Goal: Transaction & Acquisition: Subscribe to service/newsletter

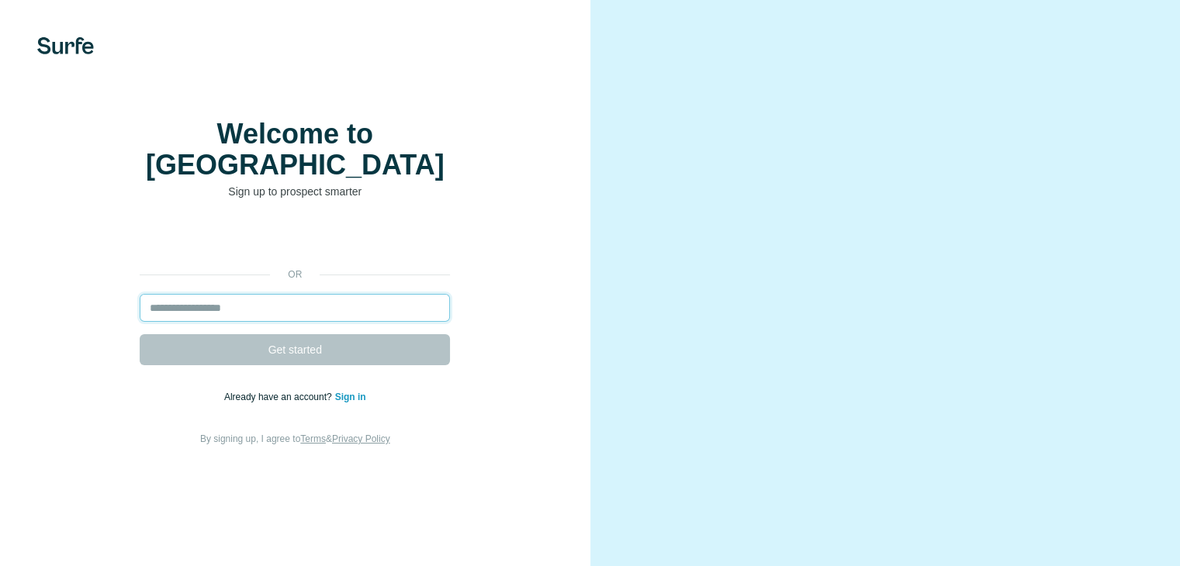
click at [182, 322] on input "email" at bounding box center [295, 308] width 310 height 28
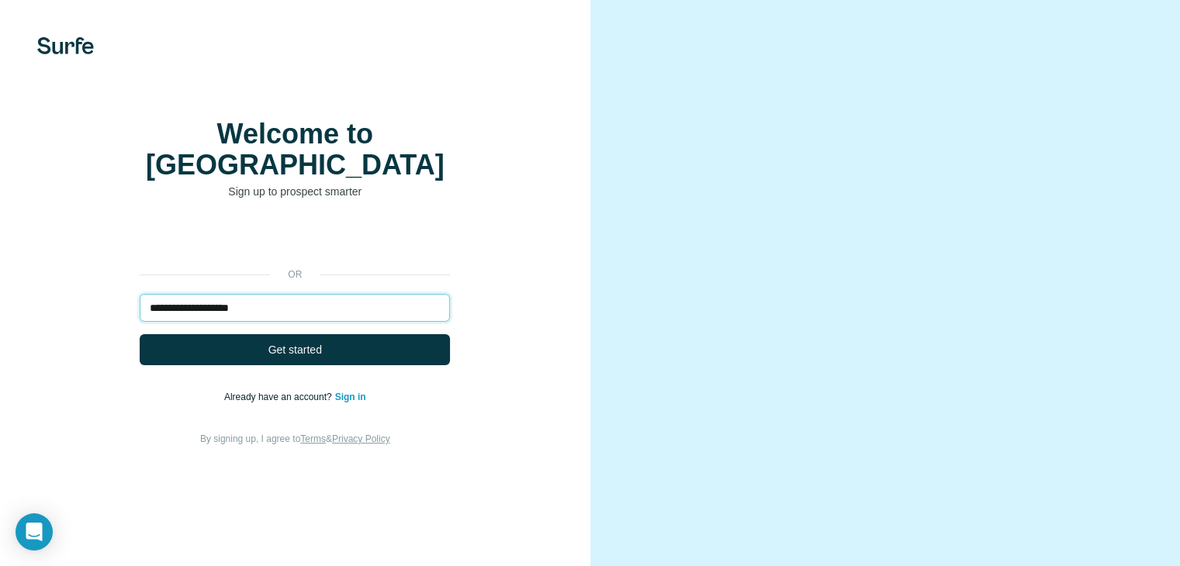
type input "**********"
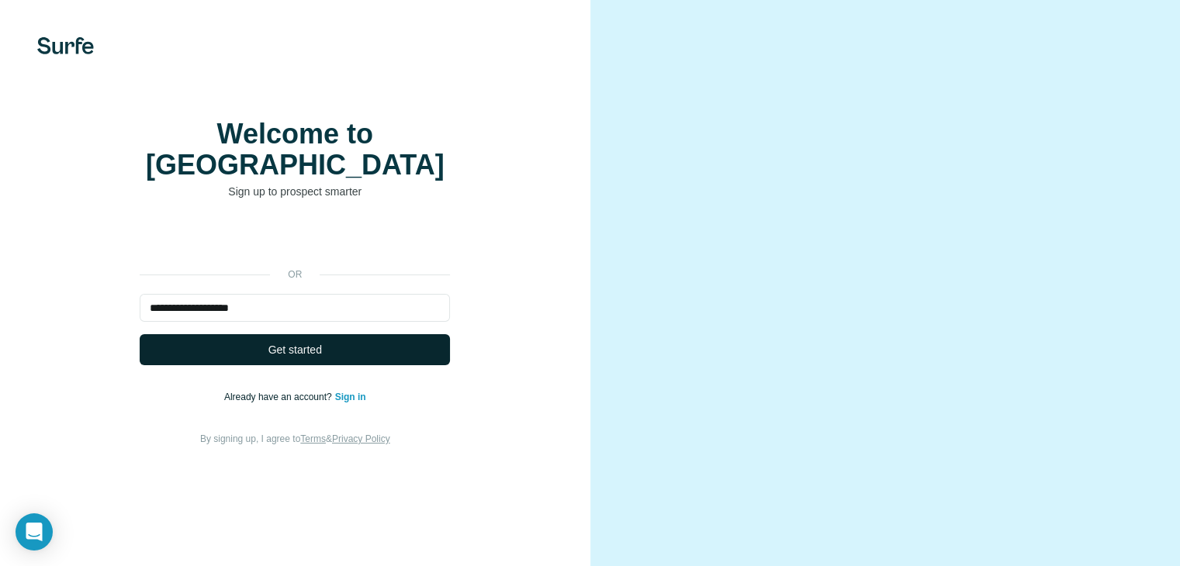
click at [332, 365] on button "Get started" at bounding box center [295, 349] width 310 height 31
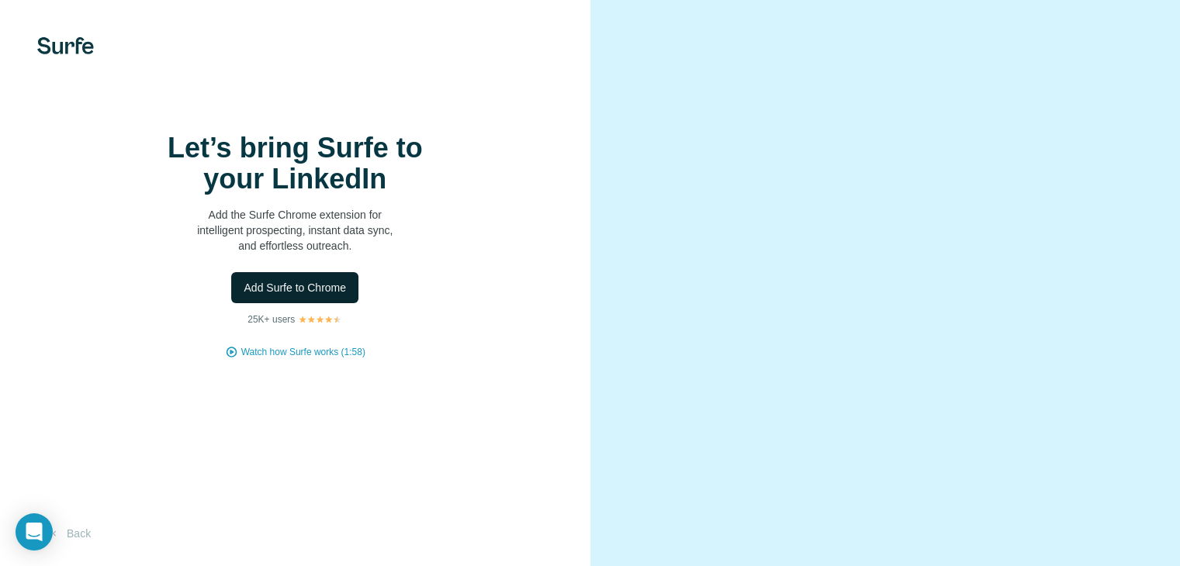
click at [306, 295] on span "Add Surfe to Chrome" at bounding box center [295, 288] width 102 height 16
click at [273, 280] on span "Add Surfe to Chrome" at bounding box center [295, 288] width 102 height 16
click at [333, 295] on span "Add Surfe to Chrome" at bounding box center [295, 288] width 102 height 16
click at [323, 295] on span "Add Surfe to Chrome" at bounding box center [295, 288] width 102 height 16
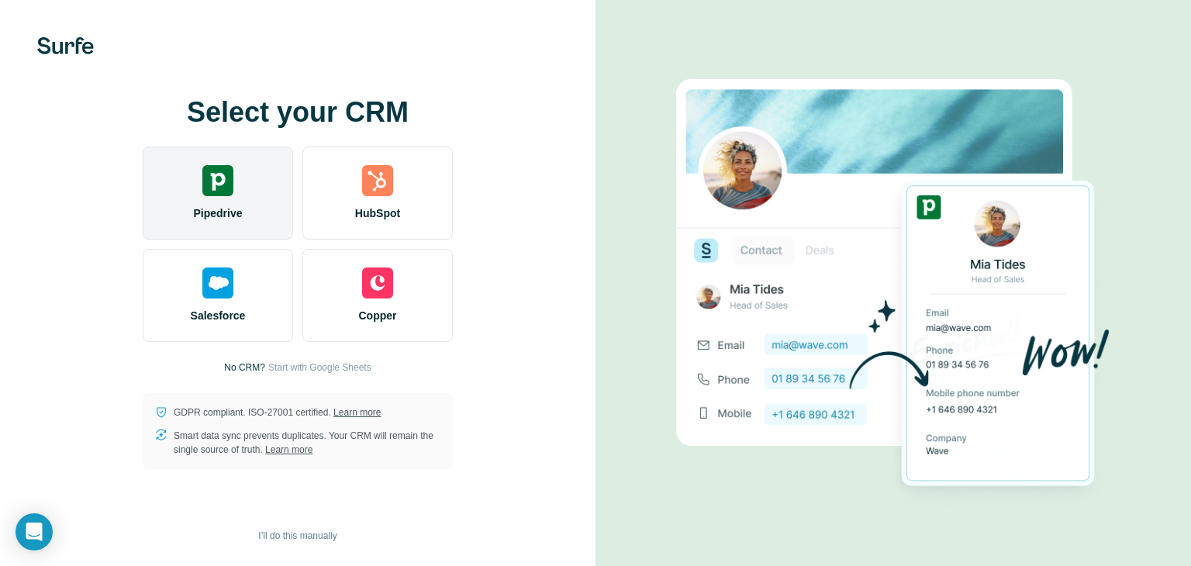
click at [250, 208] on div "Pipedrive" at bounding box center [218, 193] width 150 height 93
click at [242, 193] on div "Pipedrive" at bounding box center [218, 193] width 150 height 93
click at [226, 195] on img at bounding box center [217, 180] width 31 height 31
click at [239, 202] on div "Pipedrive" at bounding box center [218, 193] width 150 height 93
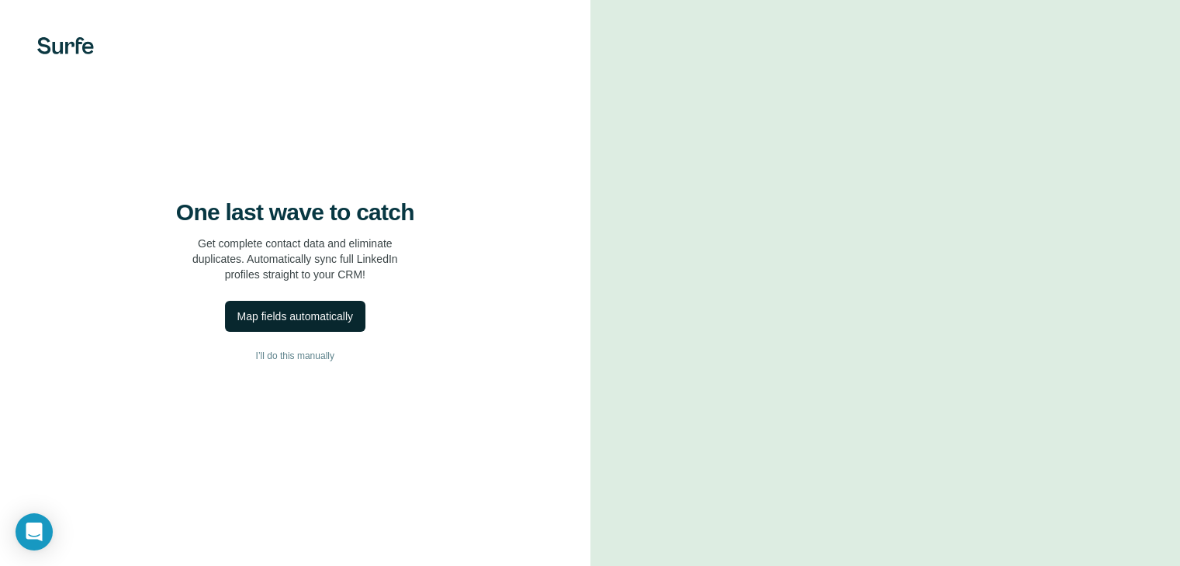
click at [333, 324] on div "Map fields automatically" at bounding box center [295, 317] width 116 height 16
